Goal: Task Accomplishment & Management: Complete application form

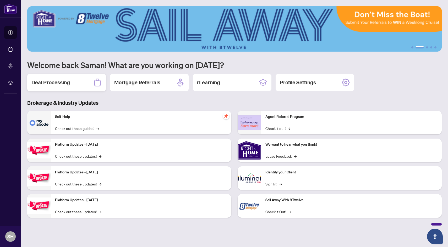
click at [66, 83] on h2 "Deal Processing" at bounding box center [50, 82] width 39 height 7
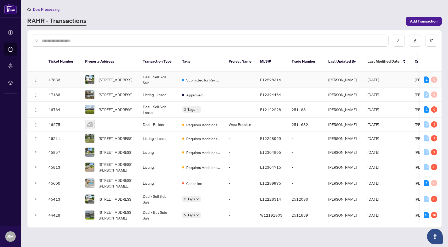
click at [142, 77] on td "Deal - Sell Side Sale" at bounding box center [158, 80] width 39 height 16
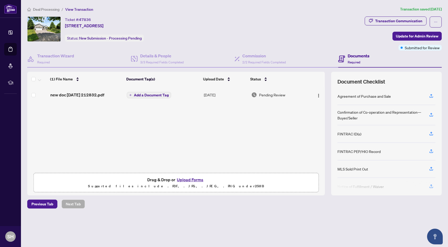
click at [188, 180] on button "Upload Forms" at bounding box center [190, 180] width 30 height 7
click at [142, 94] on span "Add a Document Tag" at bounding box center [151, 95] width 35 height 4
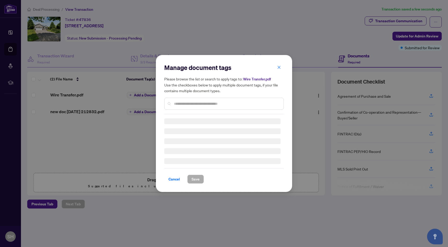
click at [210, 103] on div "Manage document tags Please browse the list or search to apply tags to: Wire Tr…" at bounding box center [224, 88] width 120 height 51
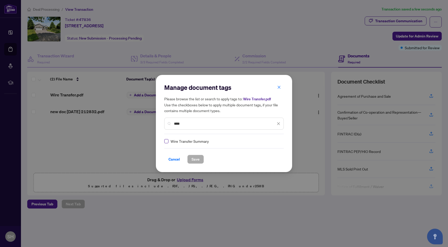
type input "****"
click at [196, 161] on span "Save" at bounding box center [196, 159] width 8 height 8
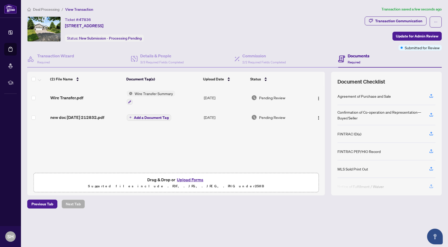
click at [145, 118] on span "Add a Document Tag" at bounding box center [151, 118] width 35 height 4
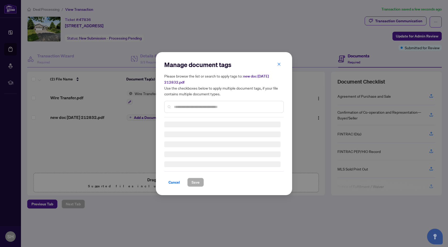
click at [183, 107] on input "text" at bounding box center [226, 107] width 105 height 6
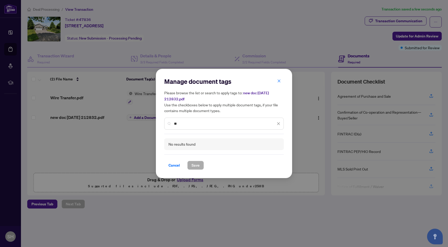
type input "*"
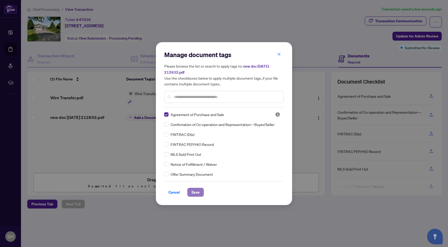
click at [201, 193] on button "Save" at bounding box center [196, 192] width 17 height 9
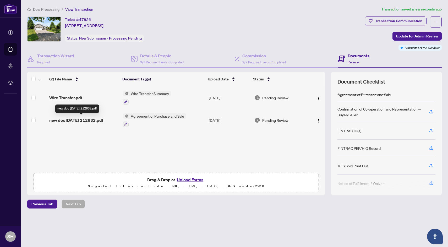
click at [88, 120] on span "new doc [DATE] 212832.pdf" at bounding box center [76, 120] width 54 height 6
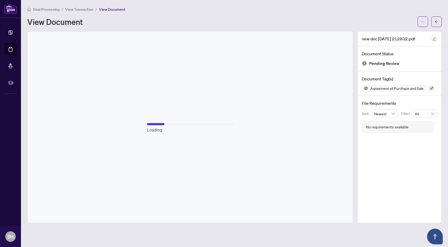
click at [436, 38] on button "button" at bounding box center [434, 39] width 6 height 6
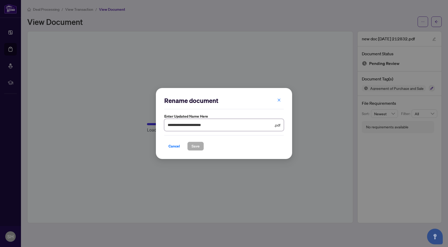
click at [228, 125] on input "**********" at bounding box center [221, 125] width 106 height 6
type input "*"
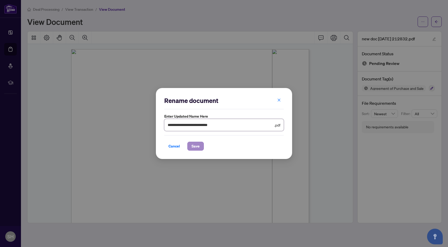
type input "**********"
click at [193, 147] on span "Save" at bounding box center [196, 146] width 8 height 8
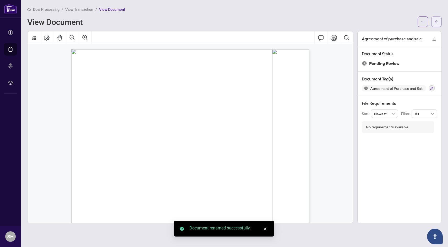
click at [438, 21] on icon "arrow-left" at bounding box center [437, 22] width 4 height 4
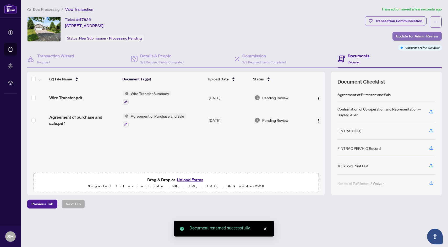
click at [422, 35] on span "Update for Admin Review" at bounding box center [417, 36] width 42 height 8
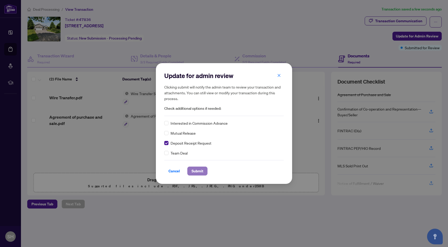
click at [199, 173] on span "Submit" at bounding box center [198, 171] width 12 height 8
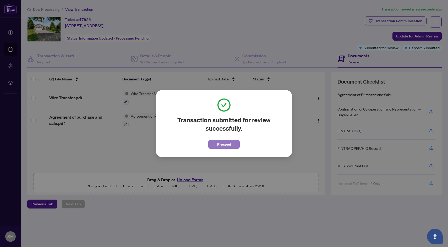
click at [228, 145] on span "Proceed" at bounding box center [224, 144] width 14 height 8
